Goal: Task Accomplishment & Management: Use online tool/utility

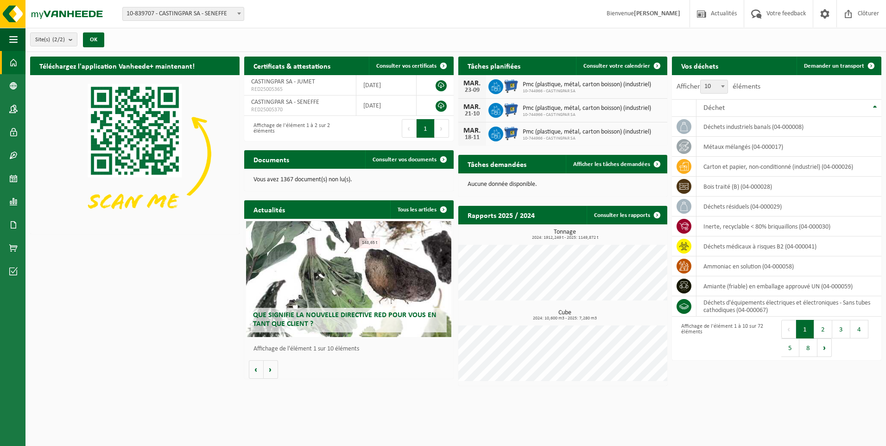
click at [222, 11] on span "10-839707 - CASTINGPAR SA - SENEFFE" at bounding box center [183, 13] width 121 height 13
select select "6262"
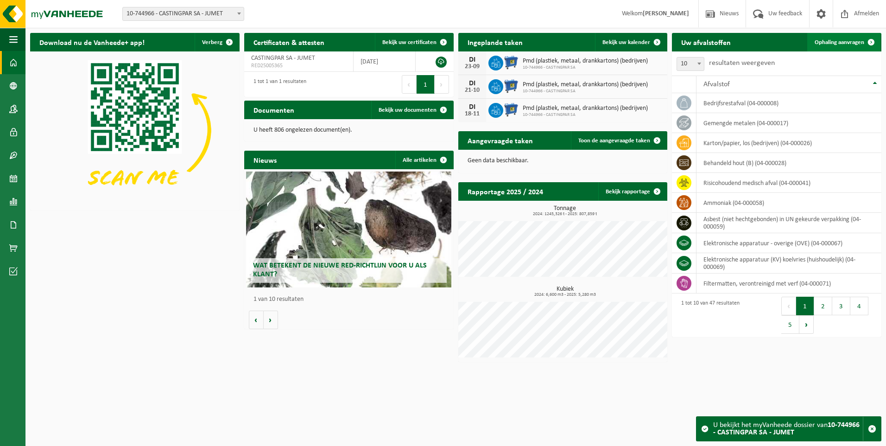
click at [841, 41] on span "Ophaling aanvragen" at bounding box center [840, 42] width 50 height 6
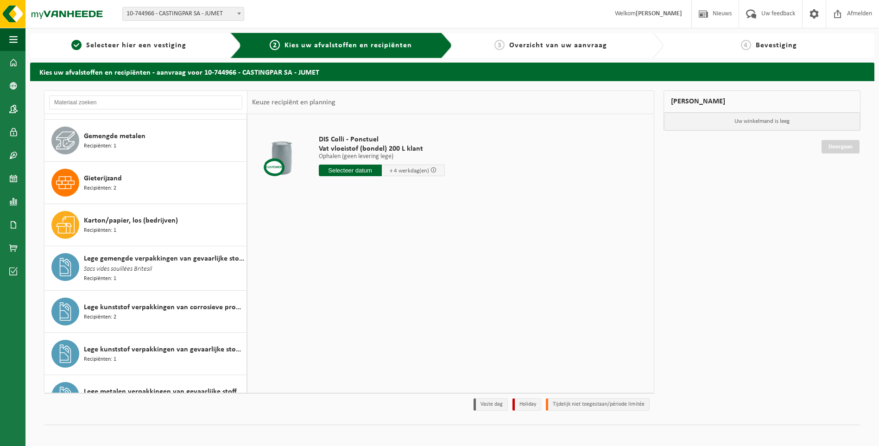
scroll to position [556, 0]
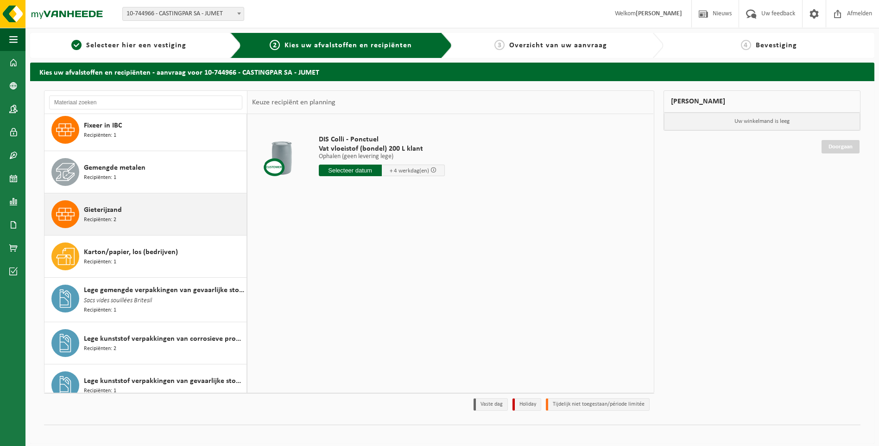
click at [146, 211] on div "Gieterijzand Recipiënten: 2" at bounding box center [164, 214] width 160 height 28
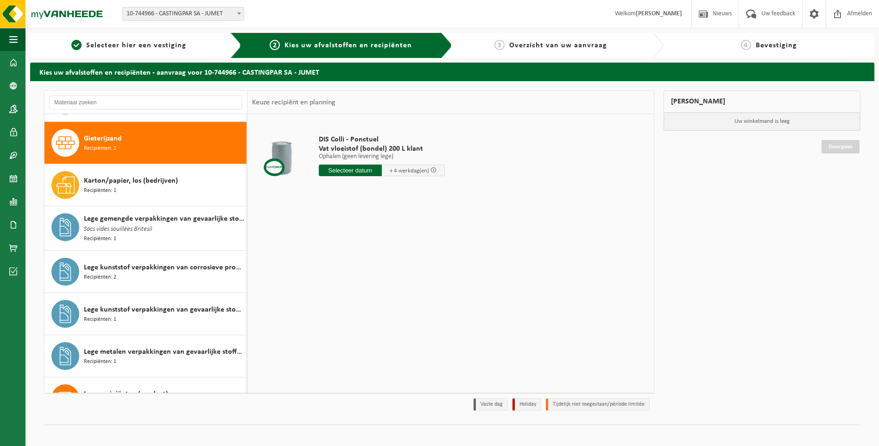
scroll to position [634, 0]
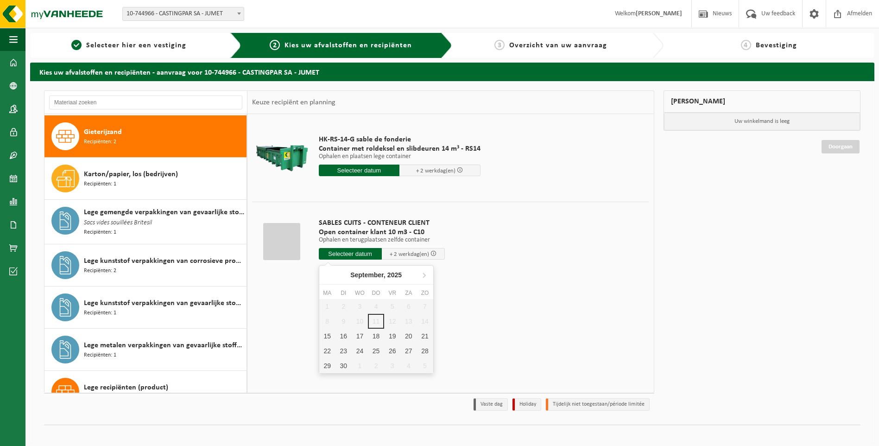
click at [365, 251] on input "text" at bounding box center [350, 254] width 63 height 12
click at [325, 331] on div "15" at bounding box center [327, 336] width 16 height 15
type input "Van 2025-09-15"
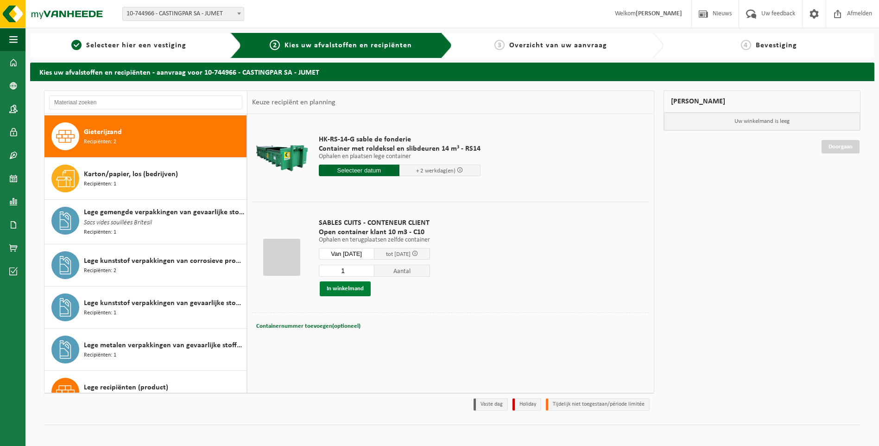
click at [332, 282] on button "In winkelmand" at bounding box center [345, 288] width 51 height 15
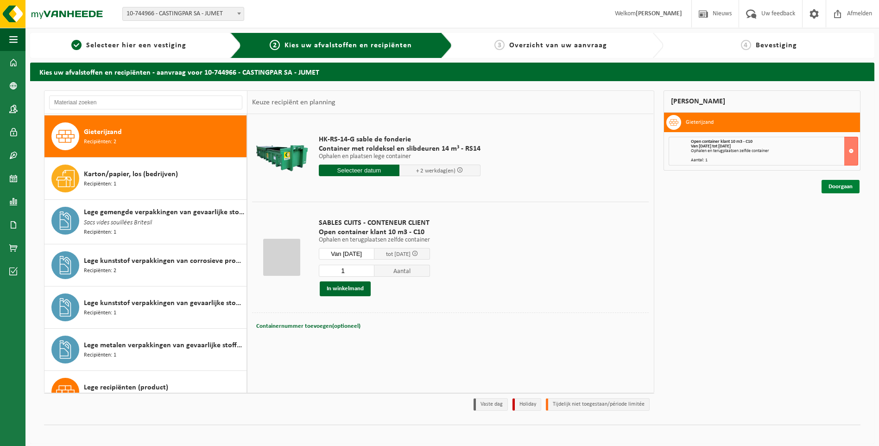
click at [834, 184] on link "Doorgaan" at bounding box center [841, 186] width 38 height 13
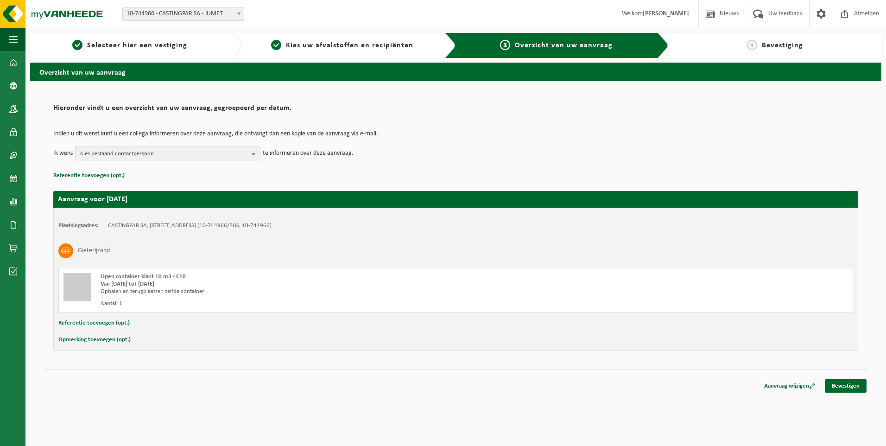
click at [190, 153] on span "Kies bestaand contactpersoon" at bounding box center [164, 154] width 168 height 14
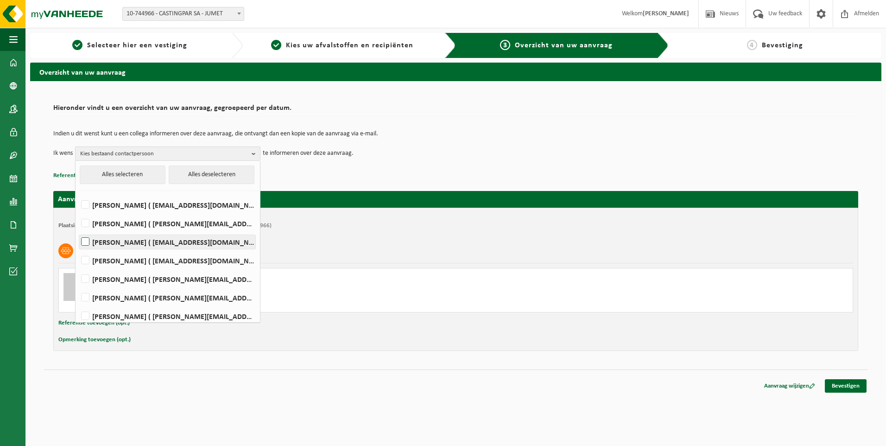
click at [167, 237] on label "HELENE CANDRIES ( invoicing@castingpar.com )" at bounding box center [167, 242] width 176 height 14
click at [78, 230] on input "HELENE CANDRIES ( invoicing@castingpar.com )" at bounding box center [77, 230] width 0 height 0
checkbox input "true"
click at [154, 279] on label "PHILIPPE FRIS ( philippe.fris@castingpar.com )" at bounding box center [167, 279] width 176 height 14
click at [78, 267] on input "PHILIPPE FRIS ( philippe.fris@castingpar.com )" at bounding box center [77, 267] width 0 height 0
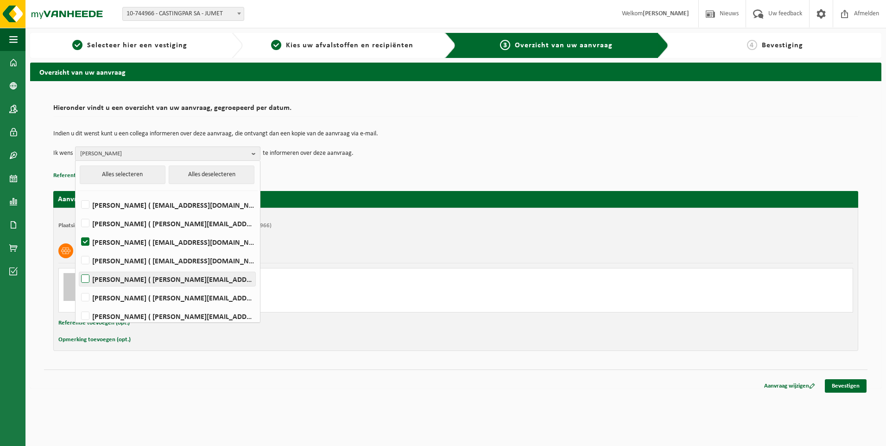
checkbox input "true"
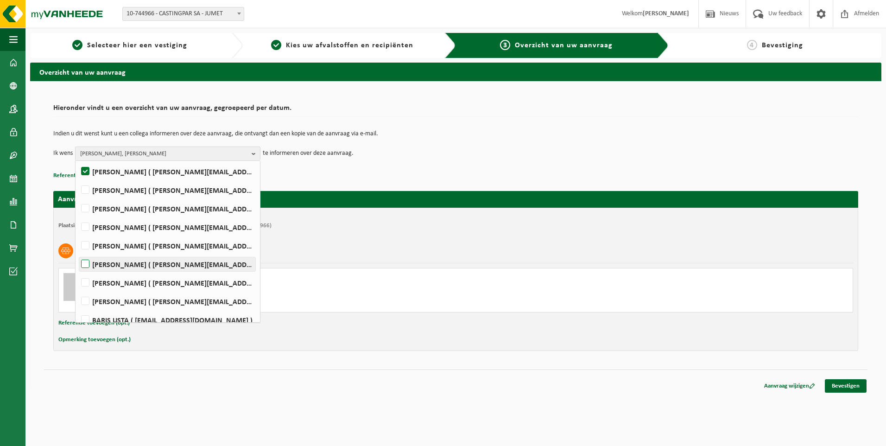
scroll to position [116, 0]
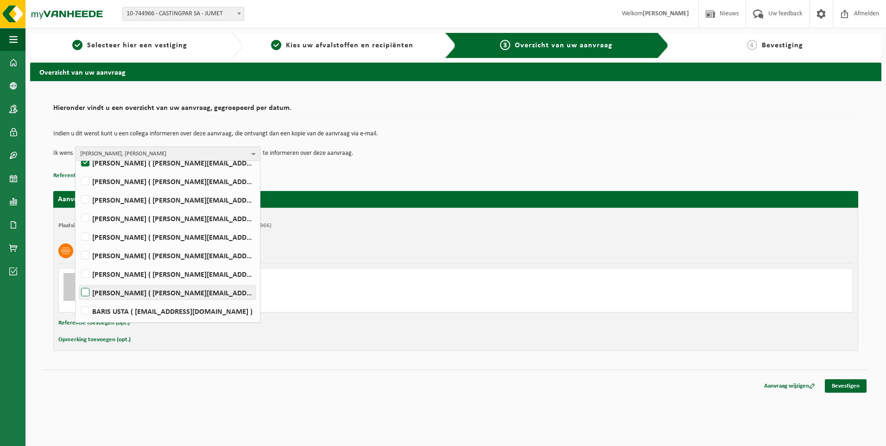
click at [162, 293] on label "Rudy Nigro ( rudy.nigro@castingpar.com )" at bounding box center [167, 293] width 176 height 14
click at [78, 281] on input "Rudy Nigro ( rudy.nigro@castingpar.com )" at bounding box center [77, 280] width 0 height 0
checkbox input "true"
click at [208, 154] on span "HELENE CANDRIES, PHILIPPE FRIS, Rudy Nigro" at bounding box center [164, 154] width 168 height 14
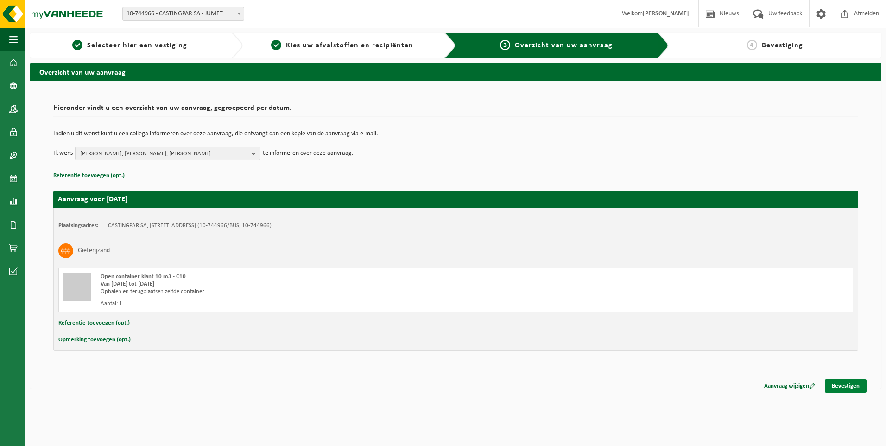
click at [846, 386] on link "Bevestigen" at bounding box center [846, 385] width 42 height 13
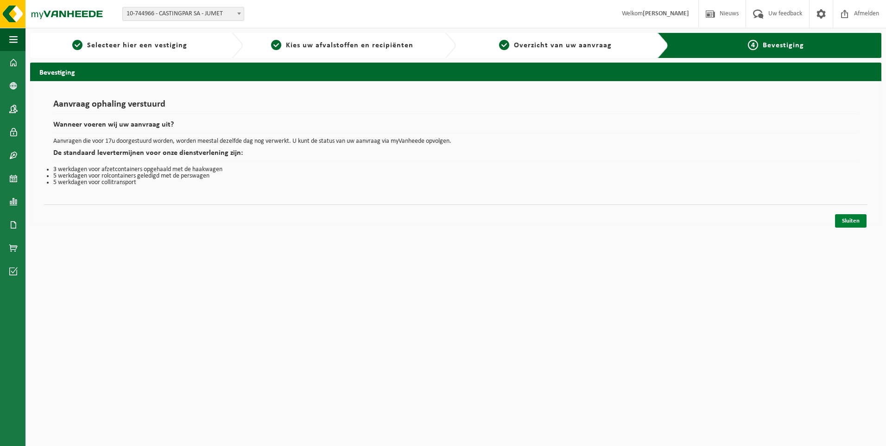
click at [844, 218] on link "Sluiten" at bounding box center [851, 220] width 32 height 13
